Goal: Check status: Check status

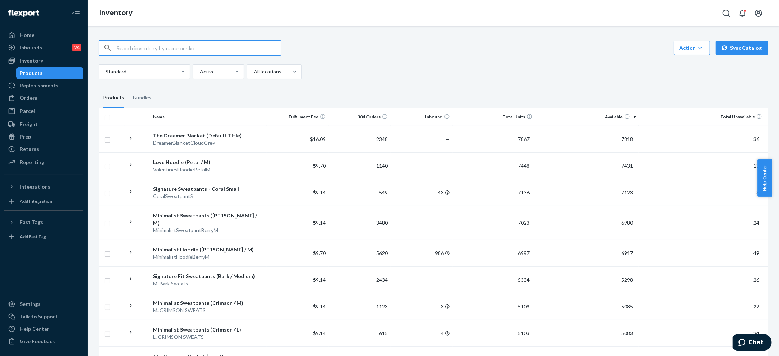
click at [138, 50] on input "text" at bounding box center [199, 48] width 164 height 15
type input "DND hoodie"
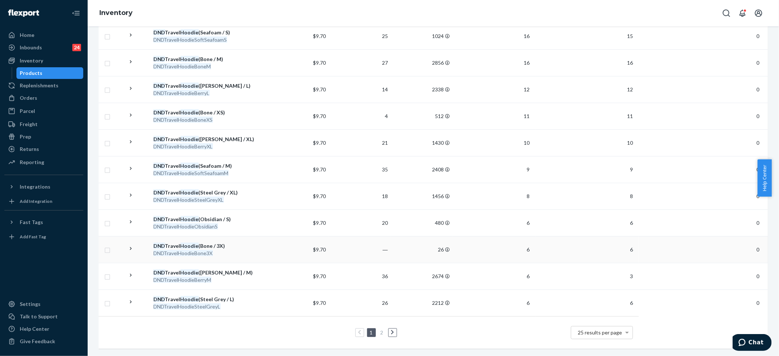
scroll to position [486, 0]
click at [379, 328] on li "2" at bounding box center [382, 332] width 7 height 9
click at [382, 328] on li "2" at bounding box center [382, 332] width 7 height 9
click at [379, 329] on link "2" at bounding box center [382, 332] width 6 height 6
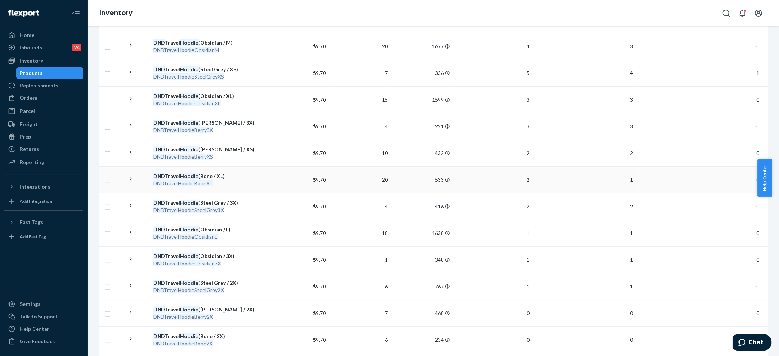
scroll to position [0, 0]
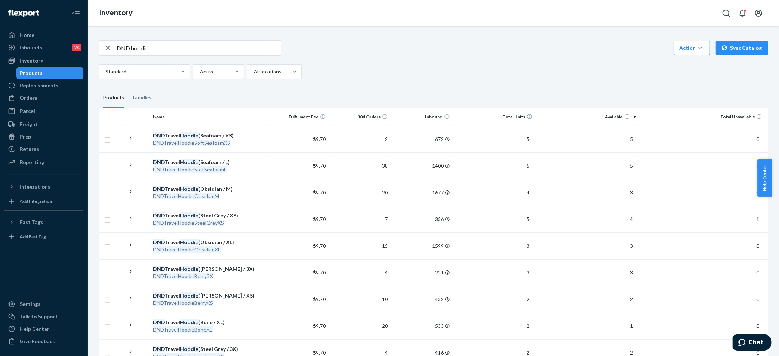
click at [697, 12] on div "Inventory" at bounding box center [433, 13] width 691 height 26
drag, startPoint x: 675, startPoint y: 23, endPoint x: 329, endPoint y: 136, distance: 364.5
click at [675, 23] on div "Inventory" at bounding box center [433, 13] width 691 height 26
click at [45, 95] on div "Orders" at bounding box center [43, 98] width 77 height 10
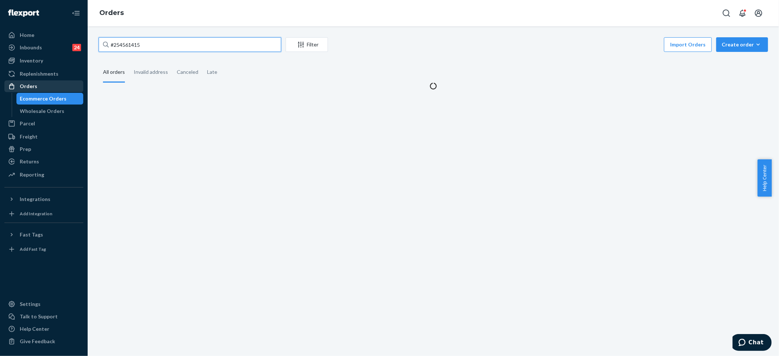
click at [131, 46] on input "#254561415" at bounding box center [190, 44] width 183 height 15
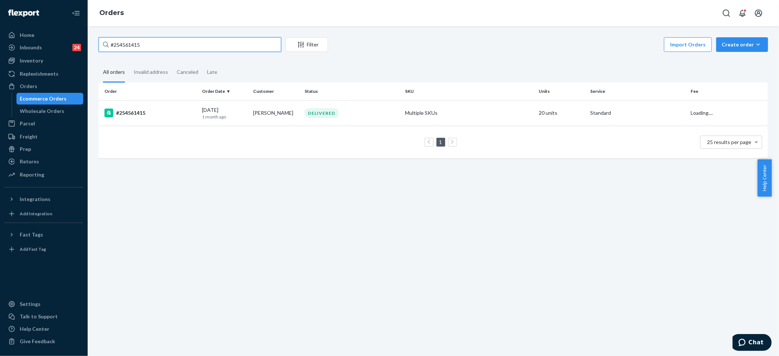
drag, startPoint x: 45, startPoint y: 95, endPoint x: 130, endPoint y: 46, distance: 99.0
paste input "5262621"
type input "#255262621"
click at [412, 116] on td "Multiple SKUs" at bounding box center [469, 113] width 134 height 26
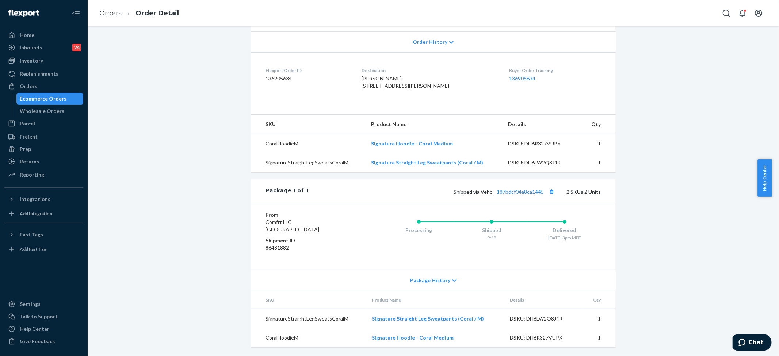
scroll to position [167, 0]
click at [527, 188] on link "187bdcf04a8ca1445" at bounding box center [520, 191] width 47 height 6
drag, startPoint x: 491, startPoint y: 190, endPoint x: 536, endPoint y: 193, distance: 45.7
click at [536, 193] on span "Shipped via Veho 187bdcf04a8ca1445" at bounding box center [505, 191] width 103 height 6
drag, startPoint x: 528, startPoint y: 210, endPoint x: 503, endPoint y: 199, distance: 27.7
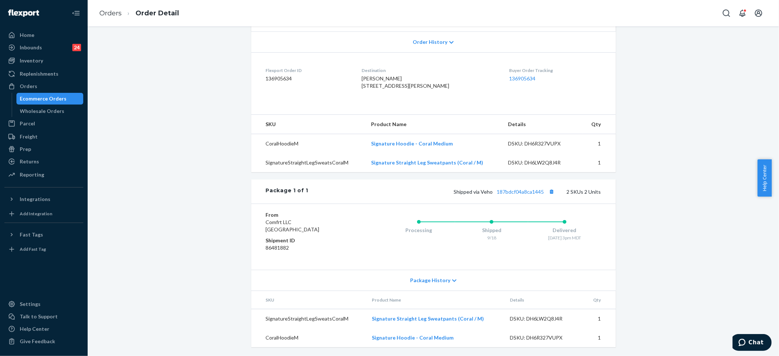
click at [527, 210] on div "From Comfrt LLC [GEOGRAPHIC_DATA] Shipment ID 86481882 Processing Shipped 9/18 …" at bounding box center [433, 236] width 364 height 66
drag, startPoint x: 493, startPoint y: 193, endPoint x: 542, endPoint y: 191, distance: 49.0
click at [542, 191] on span "Shipped via Veho 187bdcf04a8ca1445" at bounding box center [505, 191] width 103 height 6
copy link "187bdcf04a8ca1445"
drag, startPoint x: 368, startPoint y: 69, endPoint x: 410, endPoint y: 76, distance: 42.2
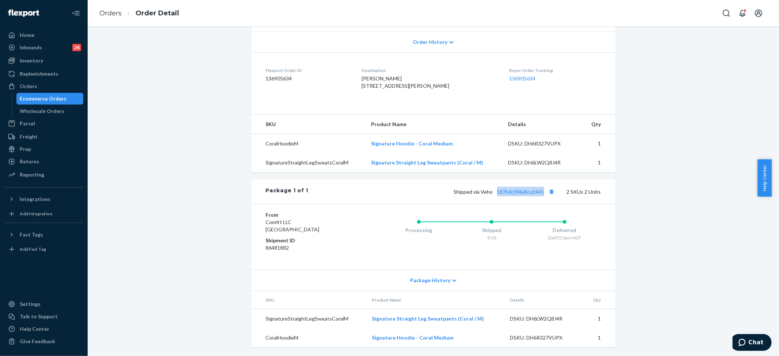
click at [410, 76] on dl "Flexport Order ID 136905634 Destination [PERSON_NAME] [STREET_ADDRESS][PERSON_N…" at bounding box center [433, 79] width 364 height 55
copy span "[STREET_ADDRESS]"
click at [109, 14] on link "Orders" at bounding box center [110, 13] width 22 height 8
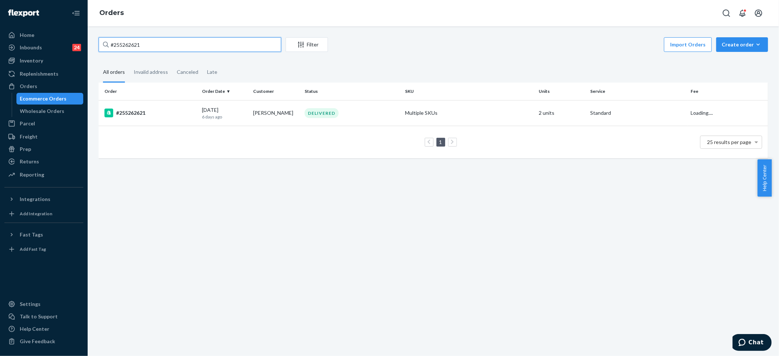
click at [161, 47] on input "#255262621" at bounding box center [190, 44] width 183 height 15
paste input "341165"
type input "#255341165"
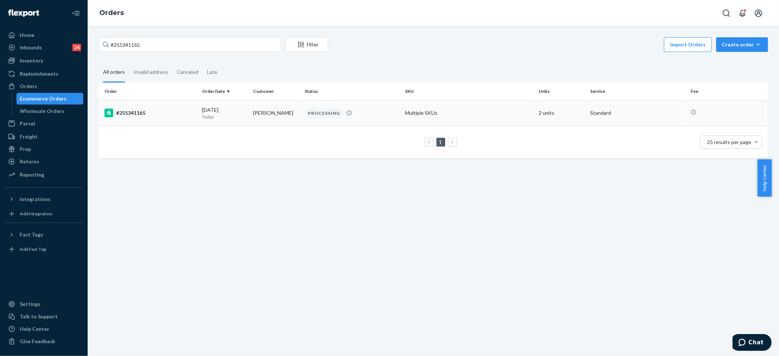
click at [335, 112] on div "PROCESSING" at bounding box center [324, 113] width 39 height 10
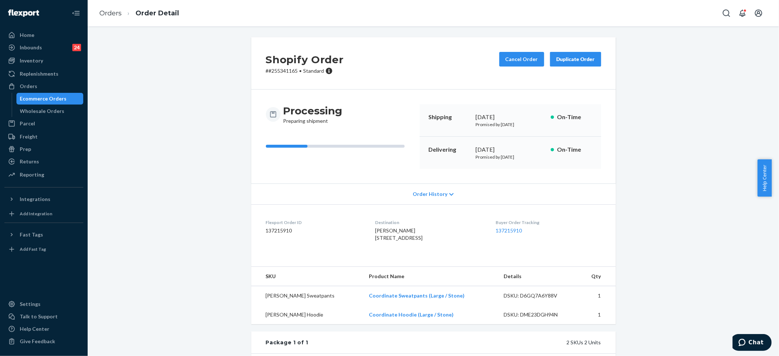
click at [443, 196] on div "Order History" at bounding box center [433, 193] width 364 height 21
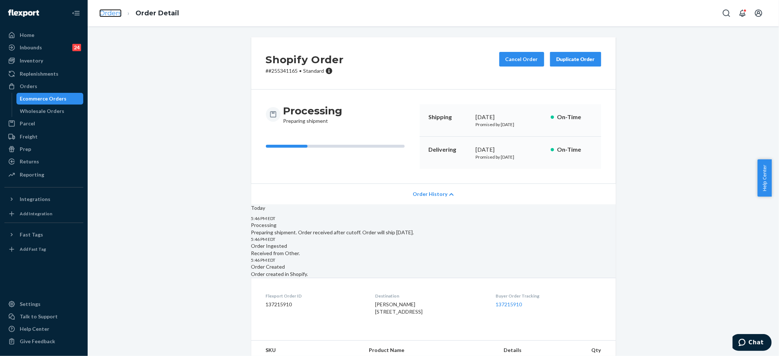
click at [116, 13] on link "Orders" at bounding box center [110, 13] width 22 height 8
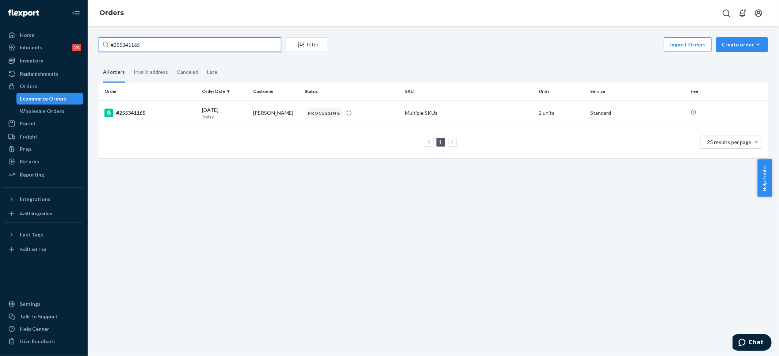
click at [136, 45] on input "#255341165" at bounding box center [190, 44] width 183 height 15
click at [136, 46] on input "#255341165" at bounding box center [190, 44] width 183 height 15
paste input "172054"
type input "#255172054"
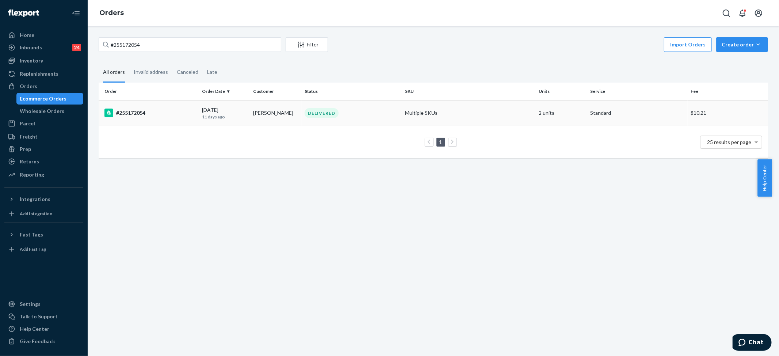
click at [380, 108] on div "DELIVERED" at bounding box center [352, 113] width 98 height 10
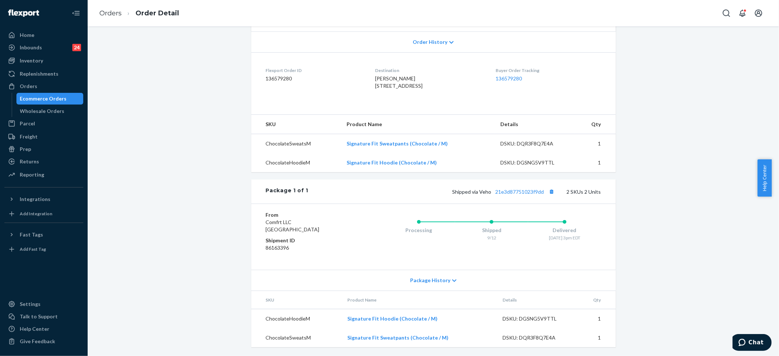
scroll to position [167, 0]
drag, startPoint x: 492, startPoint y: 193, endPoint x: 542, endPoint y: 194, distance: 50.4
click at [542, 194] on div "Shipped via Veho 21e3d87751023f9dd 2 SKUs 2 Units" at bounding box center [454, 191] width 293 height 9
copy link "21e3d87751023f9dd"
drag, startPoint x: 364, startPoint y: 69, endPoint x: 416, endPoint y: 76, distance: 52.7
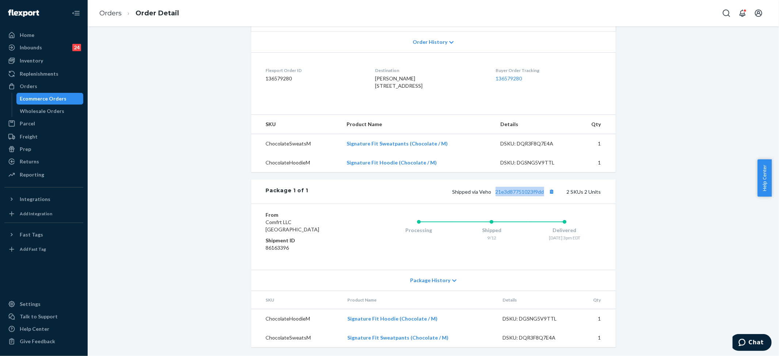
click at [416, 76] on dl "Flexport Order ID 136579280 Destination [PERSON_NAME] [STREET_ADDRESS] US Buyer…" at bounding box center [433, 79] width 364 height 55
copy span "[STREET_ADDRESS]"
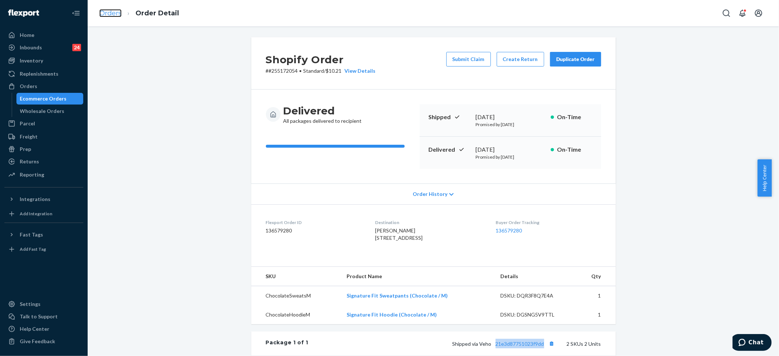
click at [110, 15] on link "Orders" at bounding box center [110, 13] width 22 height 8
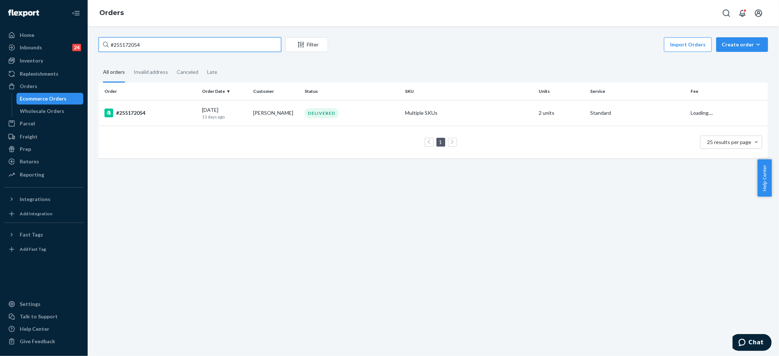
click at [154, 44] on input "#255172054" at bounding box center [190, 44] width 183 height 15
paste input "4687611"
type input "#254687611"
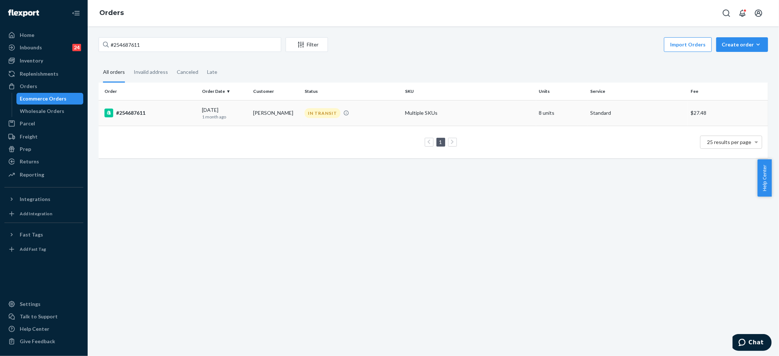
click at [413, 114] on td "Multiple SKUs" at bounding box center [469, 113] width 134 height 26
